Goal: Book appointment/travel/reservation

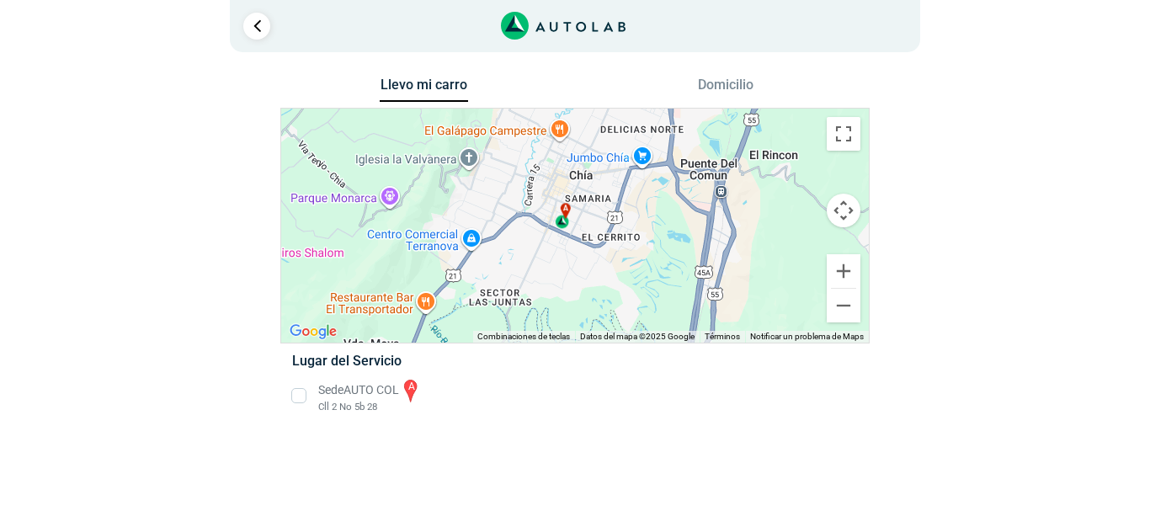
click at [293, 395] on li "Sede AUTO COL a Cll 2 No 5b 28" at bounding box center [575, 396] width 590 height 38
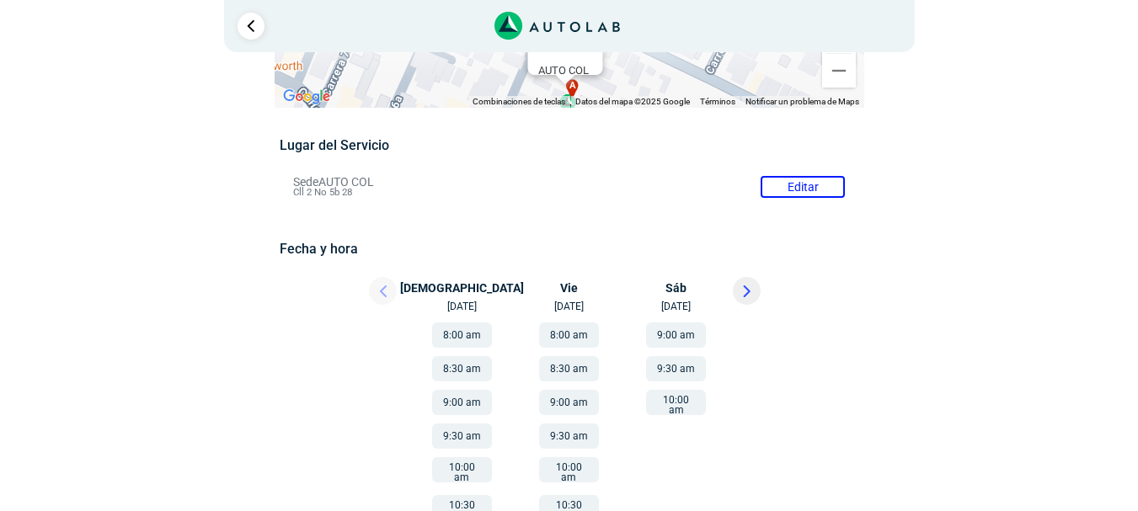
scroll to position [168, 0]
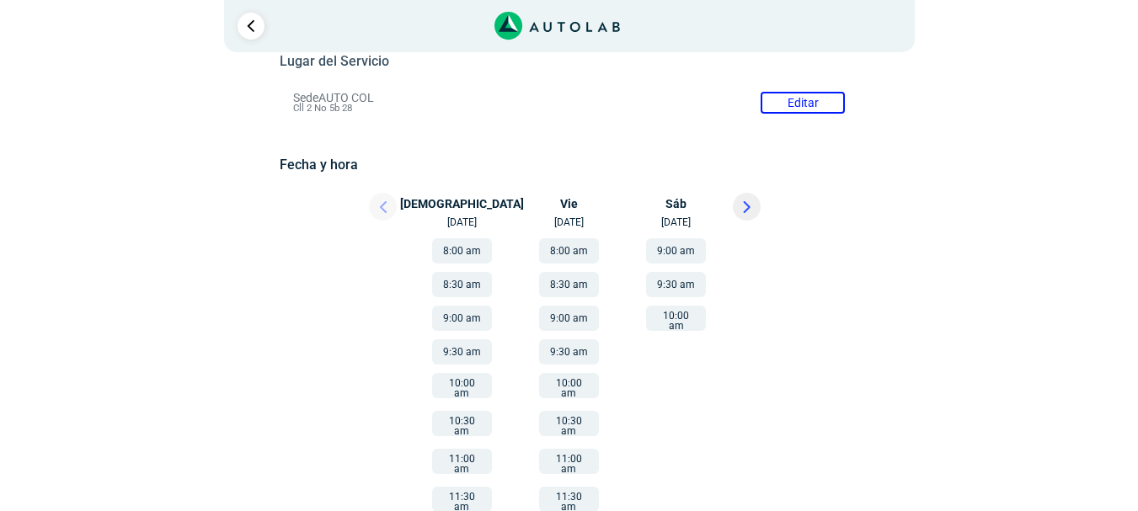
click at [377, 208] on div at bounding box center [367, 211] width 101 height 37
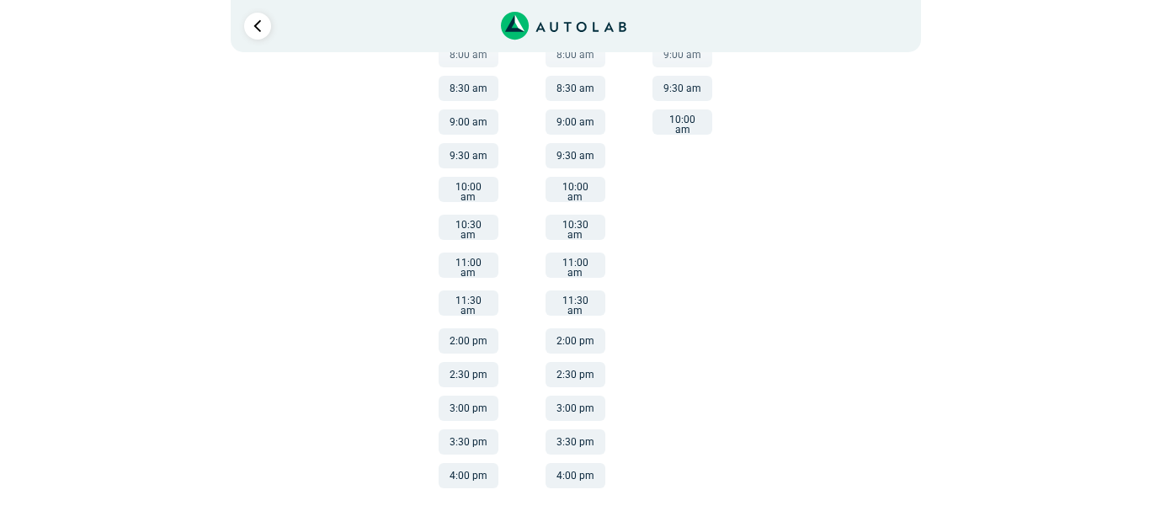
scroll to position [0, 0]
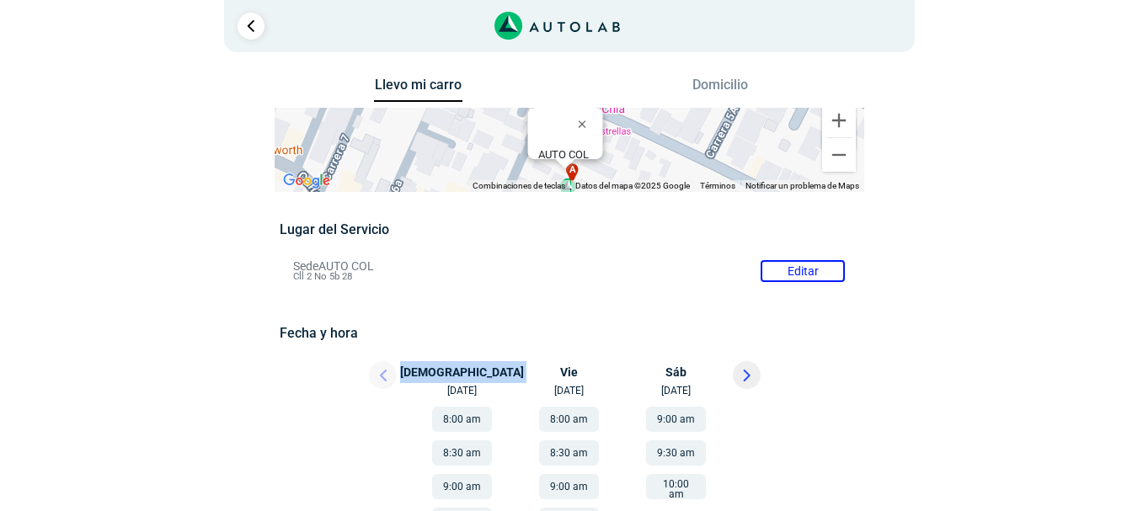
click at [739, 85] on button "Domicilio" at bounding box center [719, 89] width 88 height 24
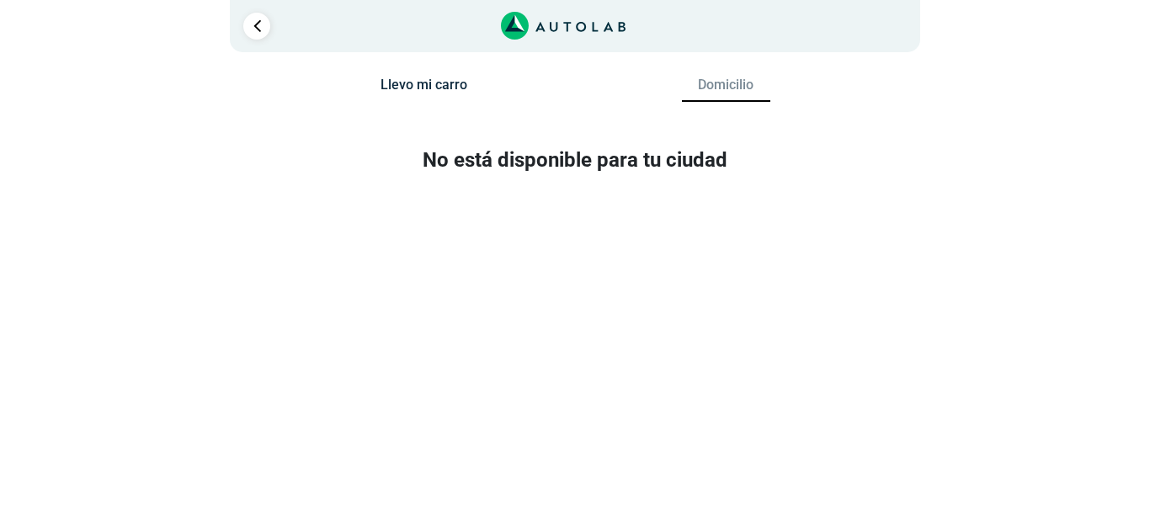
click at [469, 85] on div "Llevo mi carro" at bounding box center [424, 91] width 302 height 32
click at [447, 87] on button "Llevo mi carro" at bounding box center [424, 89] width 88 height 24
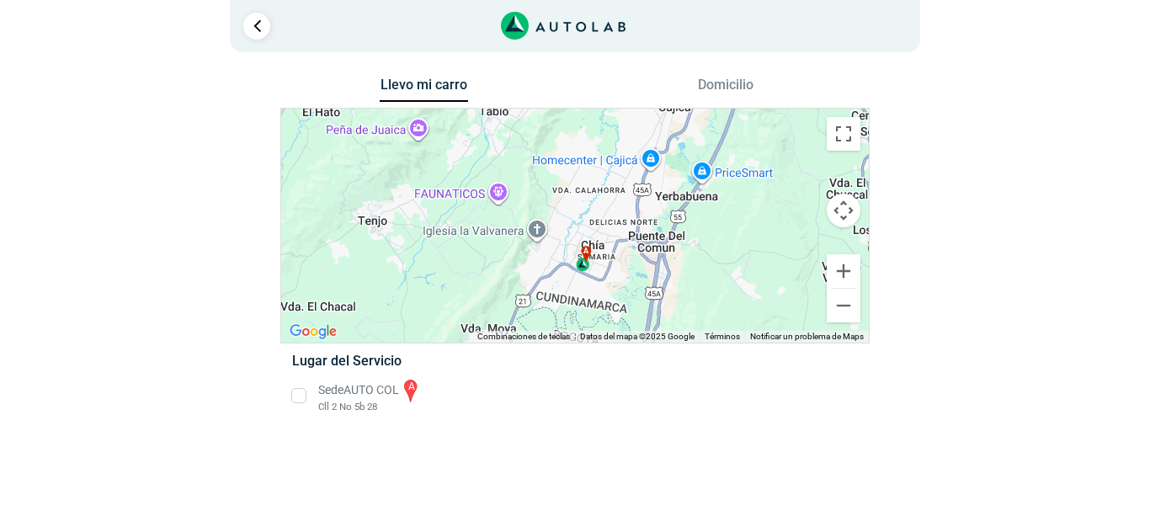
click at [365, 394] on li "Sede AUTO COL a Cll 2 No 5b 28" at bounding box center [575, 396] width 590 height 38
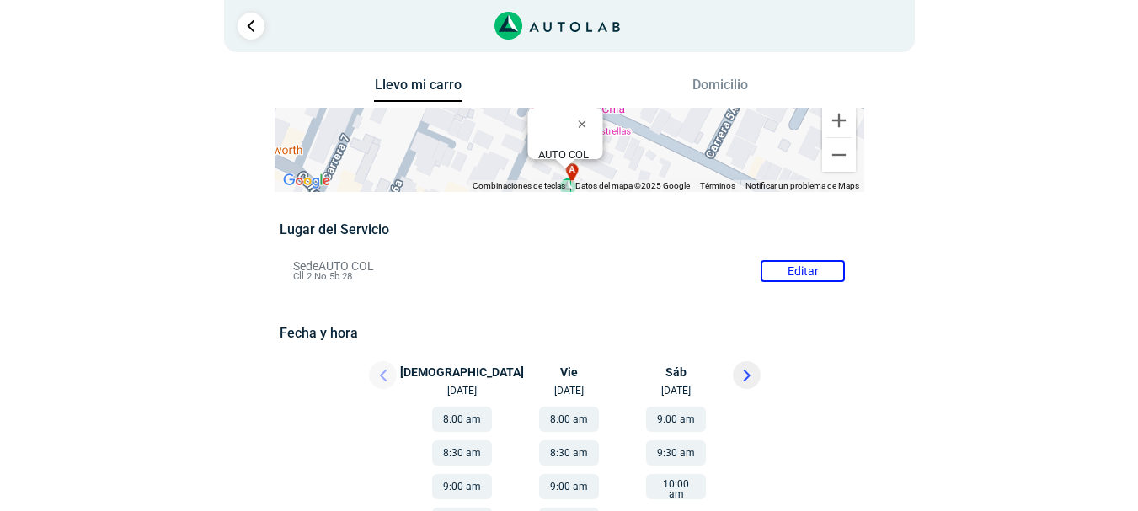
click at [378, 374] on div at bounding box center [367, 379] width 101 height 37
click at [760, 375] on button at bounding box center [747, 375] width 28 height 28
click at [378, 373] on button at bounding box center [383, 375] width 28 height 28
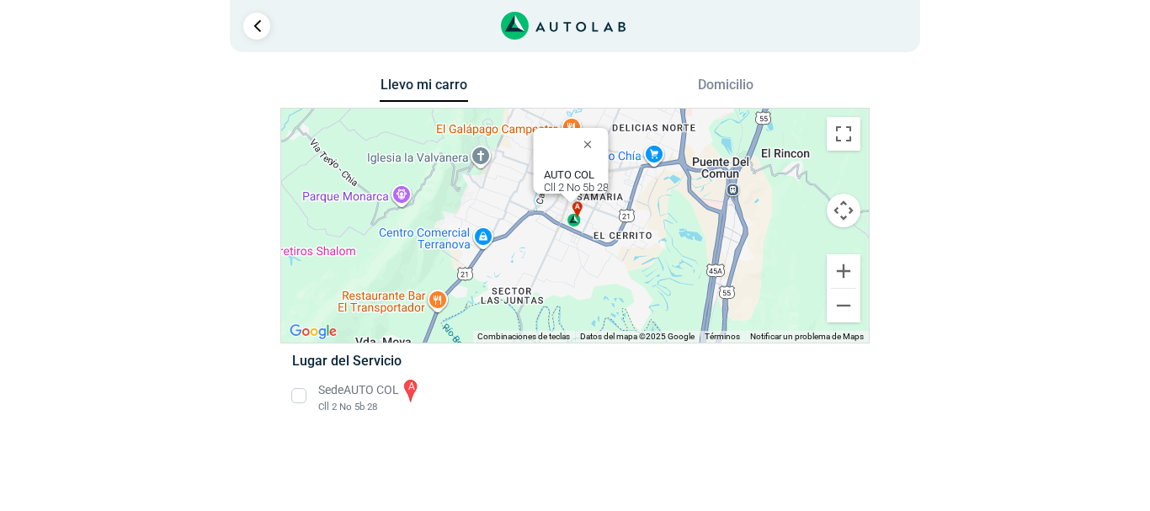
click at [530, 24] on icon "Link al sitio de autolab" at bounding box center [563, 26] width 125 height 29
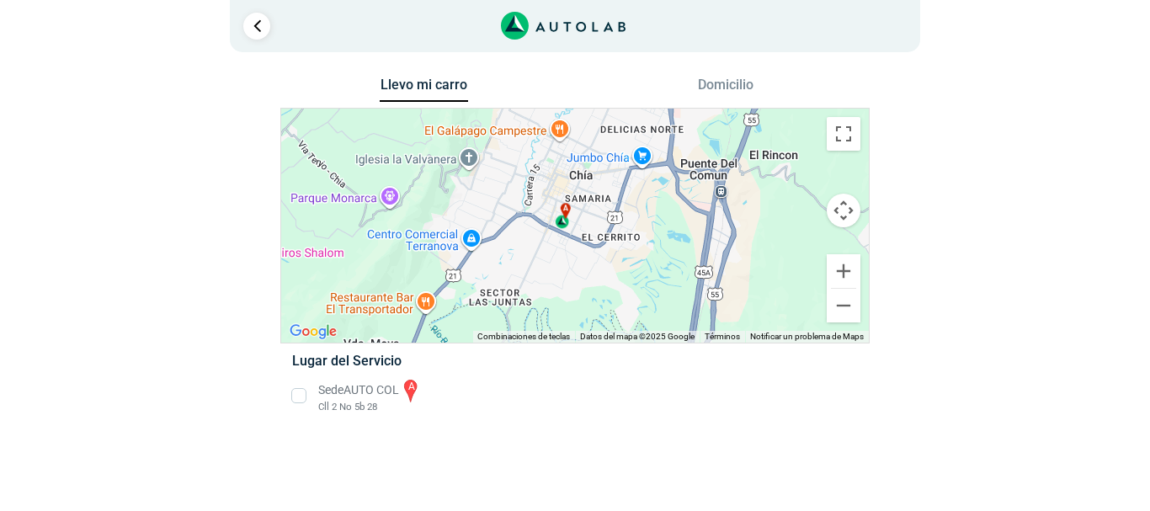
click at [382, 389] on li "Sede AUTO COL a Cll 2 No 5b 28" at bounding box center [575, 396] width 590 height 38
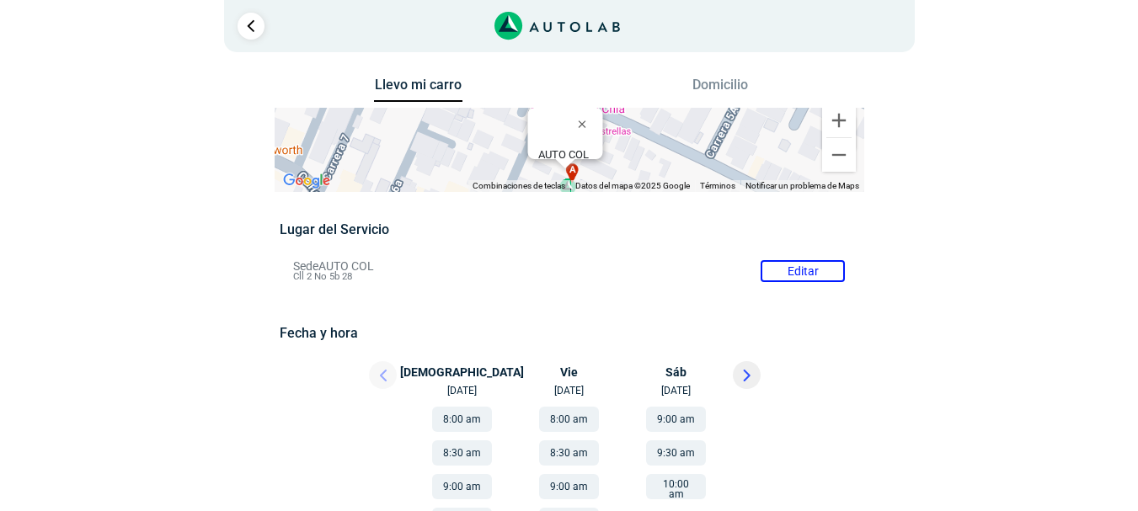
click at [392, 380] on div at bounding box center [367, 379] width 101 height 37
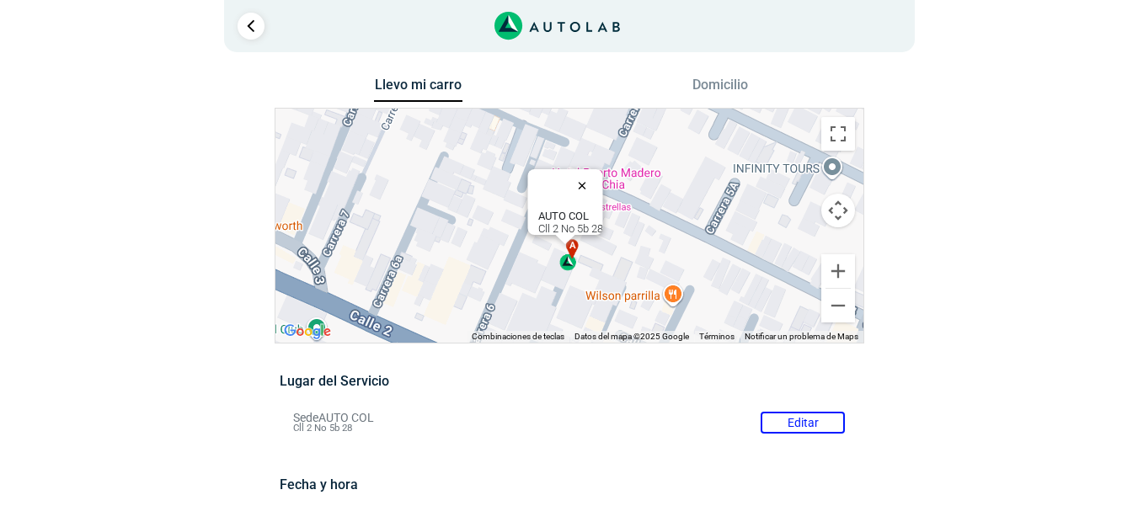
click at [595, 177] on button "Cerrar" at bounding box center [585, 185] width 40 height 40
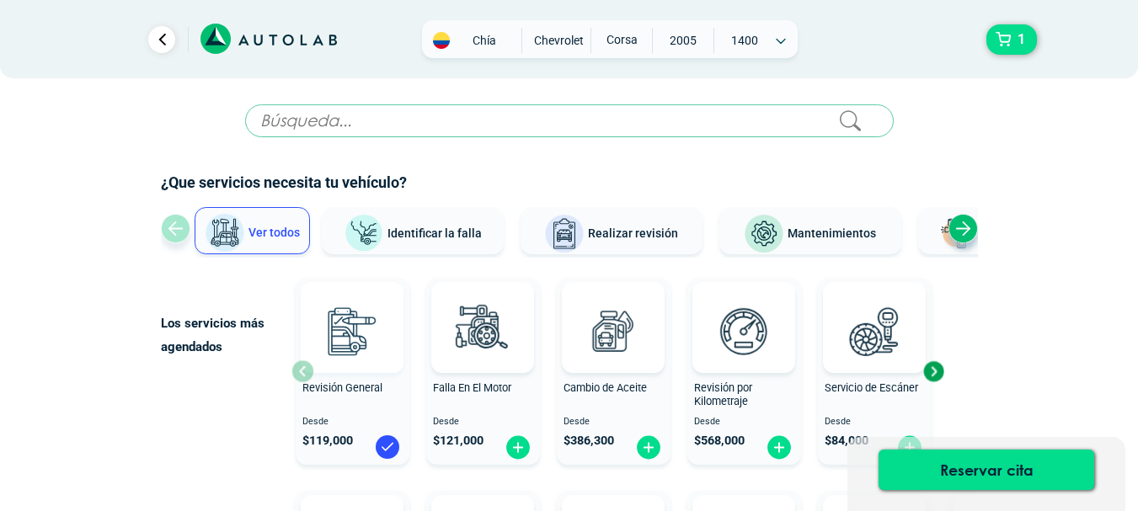
click at [344, 339] on img at bounding box center [352, 331] width 74 height 74
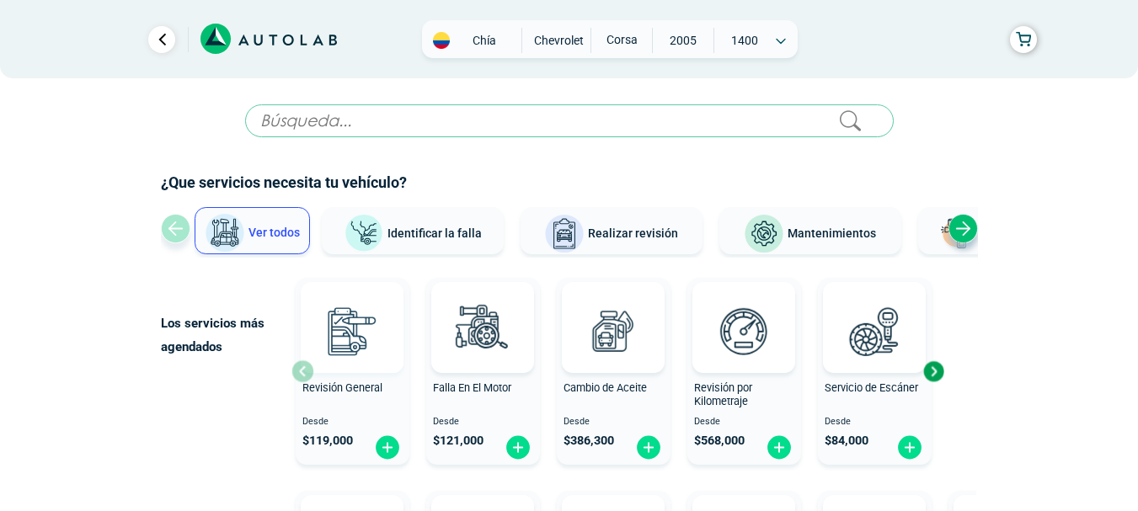
click at [362, 344] on img at bounding box center [352, 331] width 74 height 74
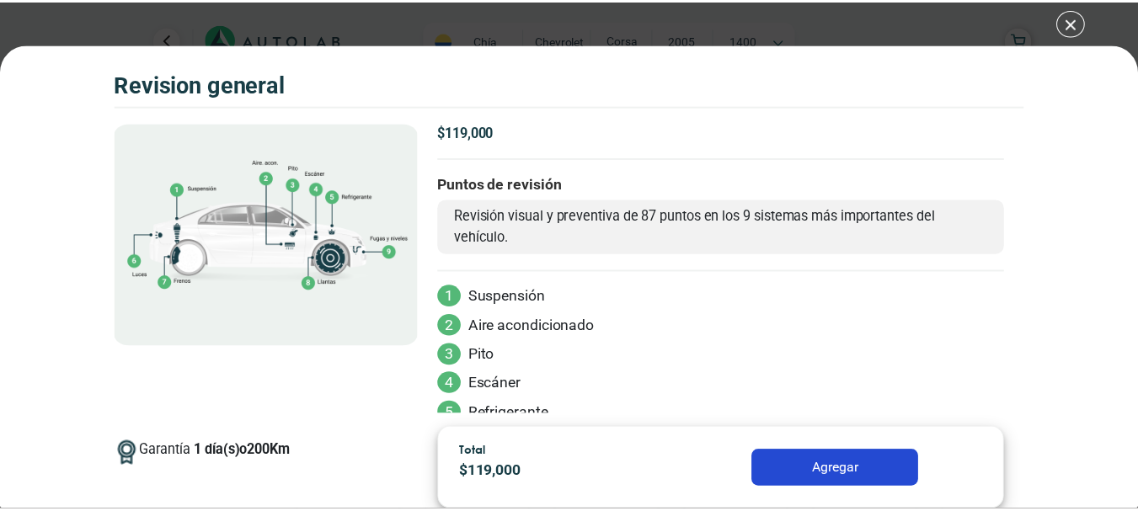
scroll to position [160, 0]
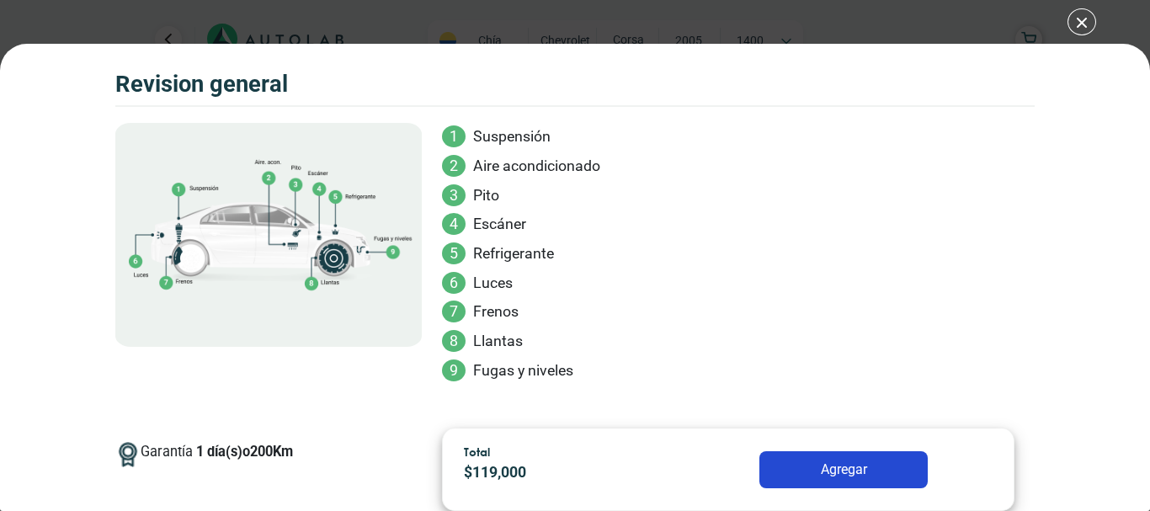
click at [1082, 13] on div "Volkswagen Crossfox 2018 REVISION GENERAL $ 119,000 1 200" at bounding box center [575, 255] width 1150 height 511
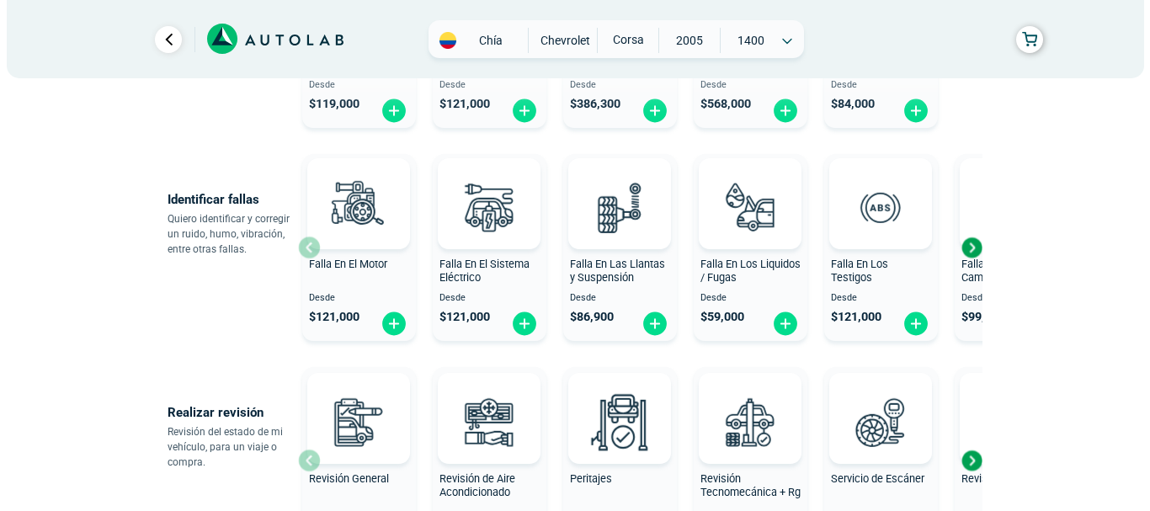
scroll to position [421, 0]
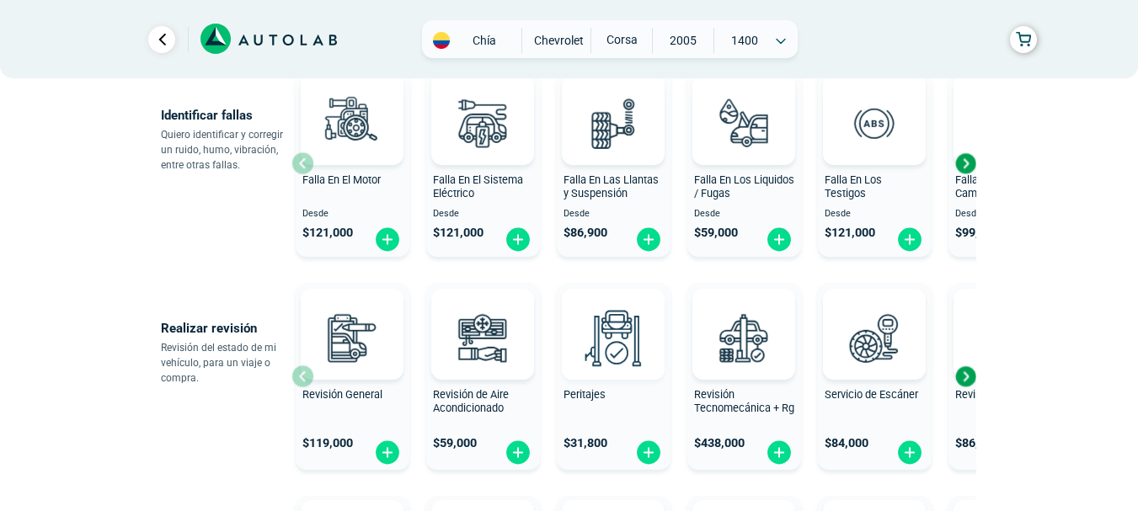
click at [631, 334] on img at bounding box center [613, 338] width 74 height 74
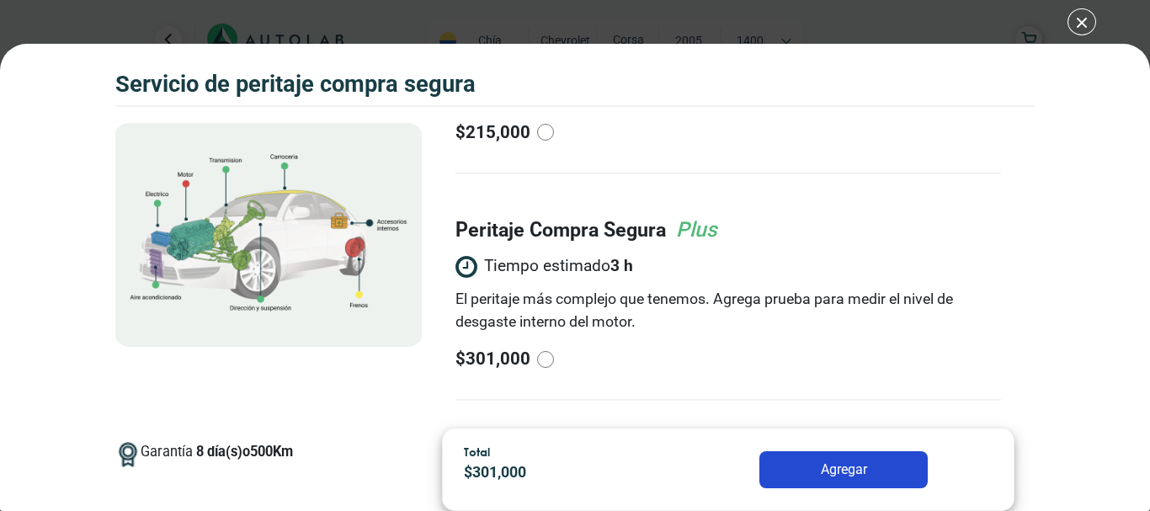
scroll to position [23, 0]
